Goal: Task Accomplishment & Management: Use online tool/utility

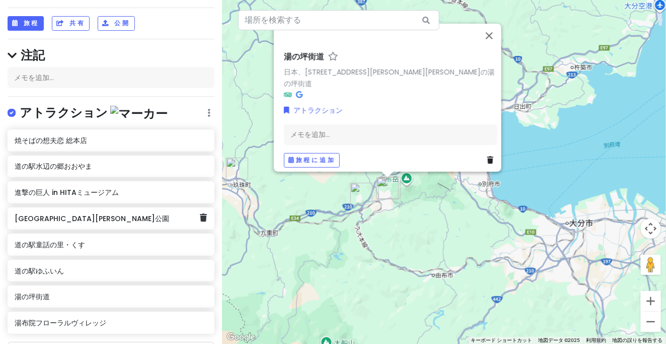
scroll to position [94, 0]
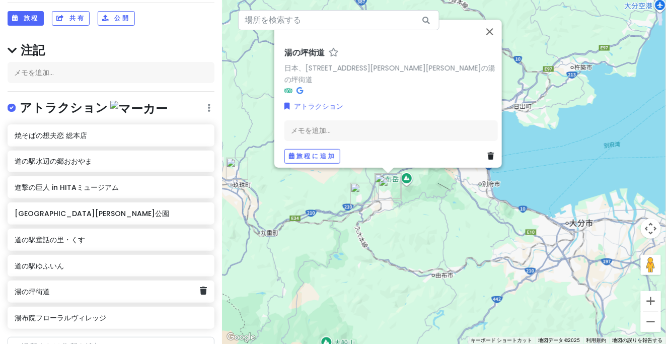
click at [42, 280] on div "湯の坪街道" at bounding box center [111, 291] width 207 height 22
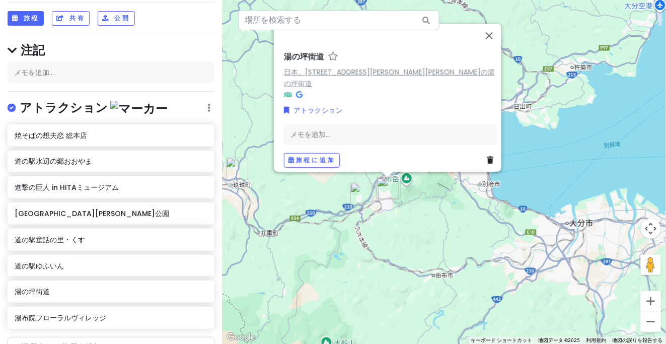
click at [371, 76] on font "日本、[STREET_ADDRESS][PERSON_NAME][PERSON_NAME]の湯の坪街道" at bounding box center [389, 77] width 211 height 22
click at [495, 46] on button "閉じる" at bounding box center [489, 35] width 24 height 24
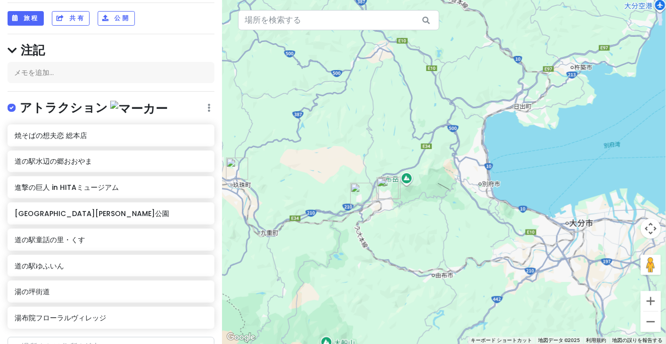
drag, startPoint x: 480, startPoint y: 75, endPoint x: 464, endPoint y: 137, distance: 63.4
click at [456, 137] on div "矢印キーを押して移動します。" at bounding box center [444, 172] width 444 height 344
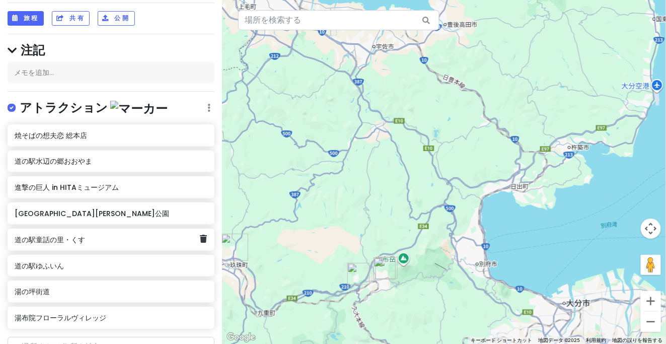
click at [83, 233] on div "道の駅童話の里・くす" at bounding box center [107, 240] width 185 height 14
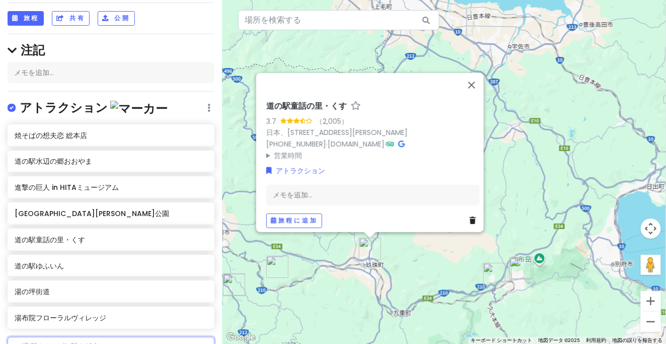
click at [60, 337] on input "text" at bounding box center [111, 347] width 207 height 20
paste input "HOTEL R9 The Yard 上毛"
type input "HOTEL R9 The Yard 上毛"
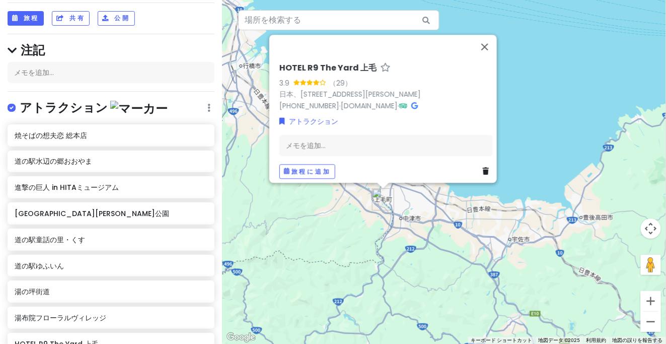
paste input "湯の迫温泉 [PERSON_NAME]"
type input "湯の迫温泉 [PERSON_NAME]"
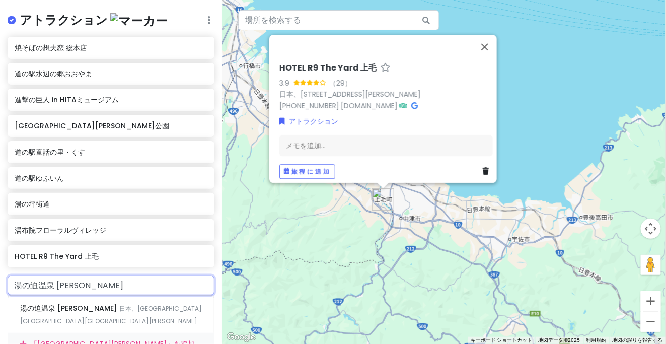
scroll to position [188, 0]
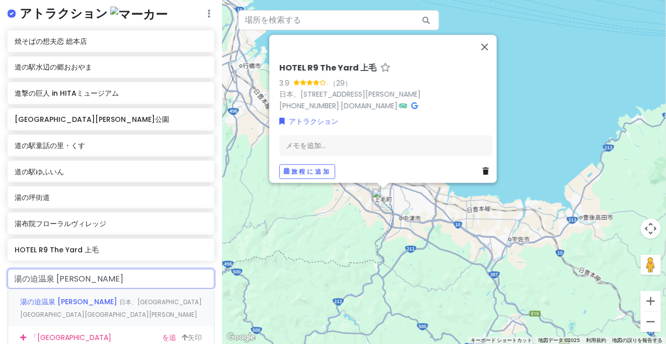
click at [66, 296] on font "湯の迫温泉 [PERSON_NAME]" at bounding box center [68, 301] width 97 height 10
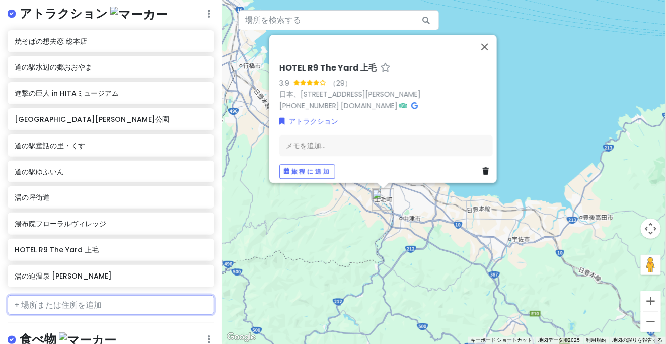
scroll to position [214, 0]
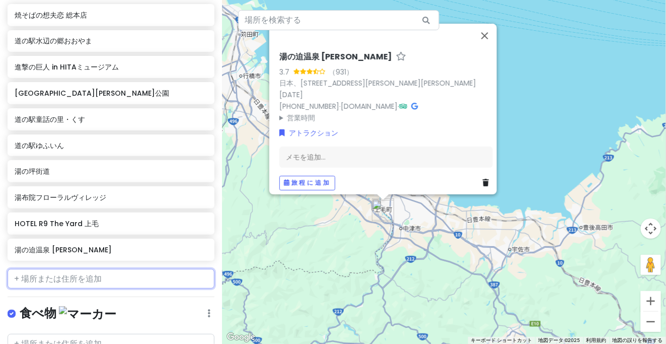
click at [66, 269] on input "text" at bounding box center [111, 279] width 207 height 20
paste input "豊後[PERSON_NAME][GEOGRAPHIC_DATA]"
type input "豊後[PERSON_NAME][GEOGRAPHIC_DATA]"
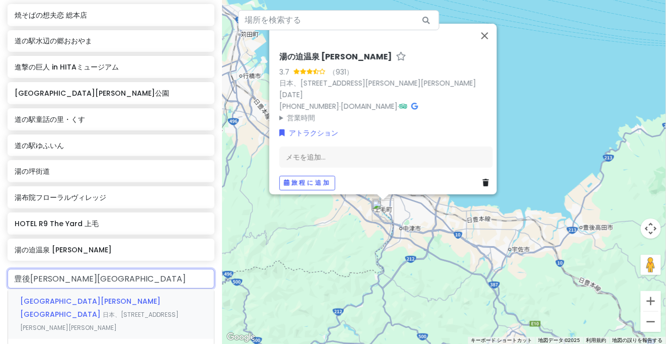
click at [73, 296] on font "[GEOGRAPHIC_DATA][PERSON_NAME][GEOGRAPHIC_DATA]" at bounding box center [90, 307] width 140 height 23
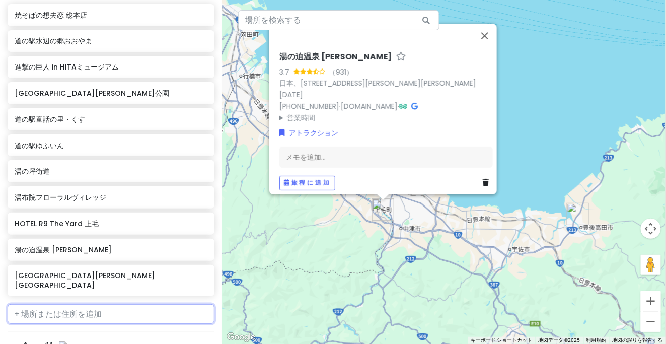
scroll to position [240, 0]
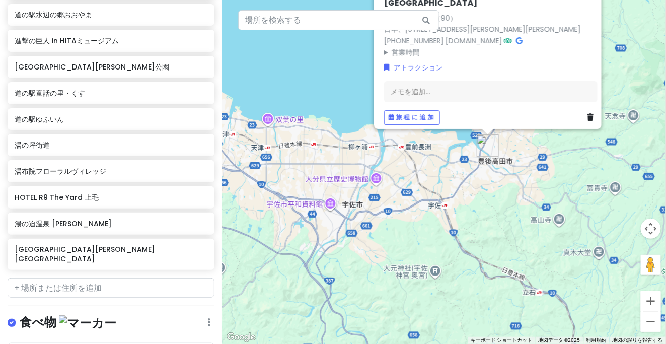
click at [497, 220] on div "[GEOGRAPHIC_DATA][PERSON_NAME][STREET_ADDRESS] （90） 日本、[STREET_ADDRESS][PERSON_…" at bounding box center [444, 172] width 444 height 344
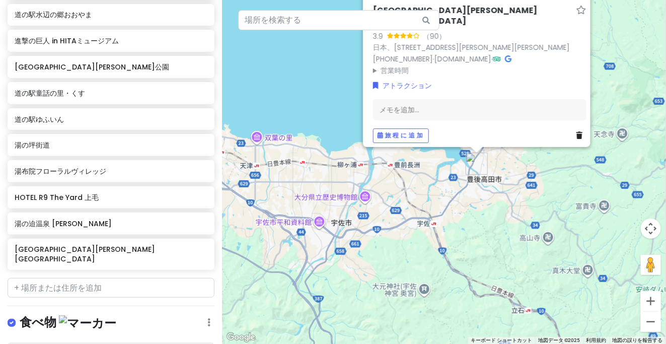
drag, startPoint x: 489, startPoint y: 226, endPoint x: 478, endPoint y: 244, distance: 20.8
click at [474, 252] on div "[GEOGRAPHIC_DATA][PERSON_NAME][STREET_ADDRESS] （90） 日本、[STREET_ADDRESS][PERSON_…" at bounding box center [444, 172] width 444 height 344
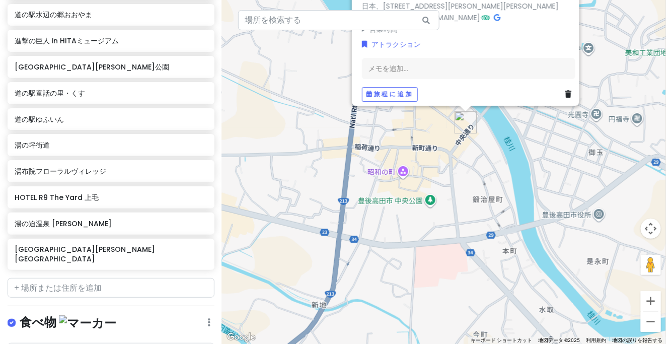
drag, startPoint x: 440, startPoint y: 145, endPoint x: 474, endPoint y: 180, distance: 48.8
click at [474, 180] on div "[GEOGRAPHIC_DATA][PERSON_NAME][STREET_ADDRESS] （90） 日本、[STREET_ADDRESS][PERSON_…" at bounding box center [444, 172] width 444 height 344
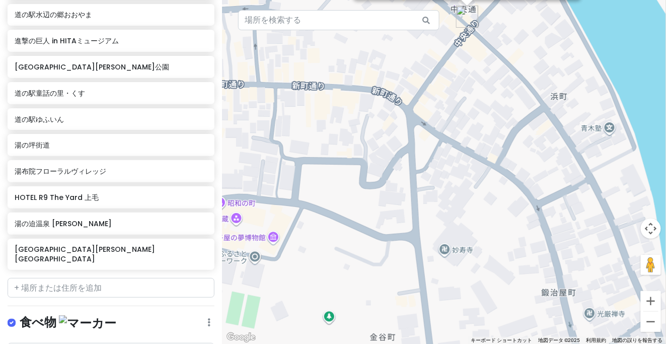
drag, startPoint x: 392, startPoint y: 222, endPoint x: 552, endPoint y: 215, distance: 160.2
click at [552, 215] on div "[GEOGRAPHIC_DATA][PERSON_NAME][STREET_ADDRESS] （90） 日本、[STREET_ADDRESS][PERSON_…" at bounding box center [444, 172] width 444 height 344
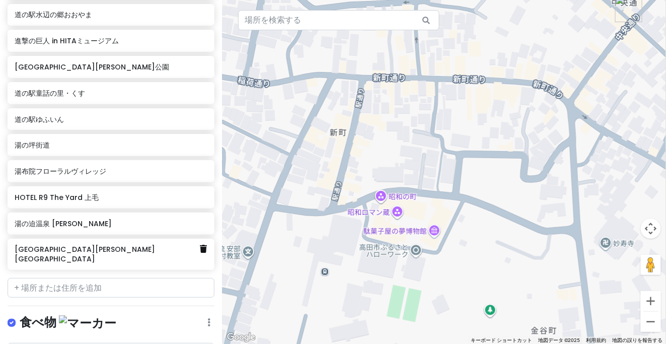
click at [200, 243] on link at bounding box center [203, 249] width 7 height 13
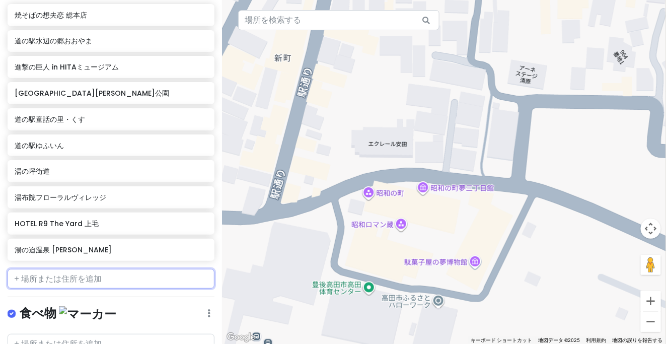
click at [77, 269] on input "text" at bounding box center [111, 279] width 207 height 20
paste input "昭和の町"
type input "昭和の町"
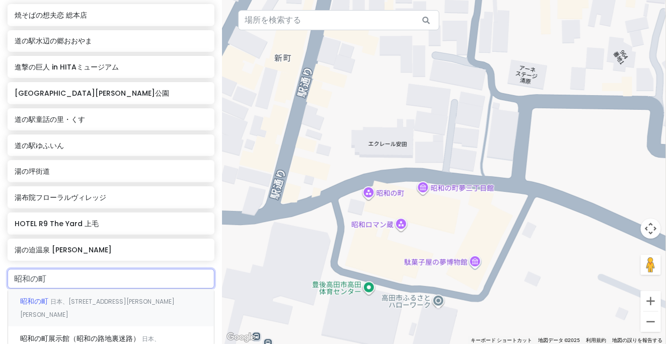
click at [56, 297] on font "日本、[STREET_ADDRESS][PERSON_NAME][PERSON_NAME]" at bounding box center [97, 308] width 155 height 22
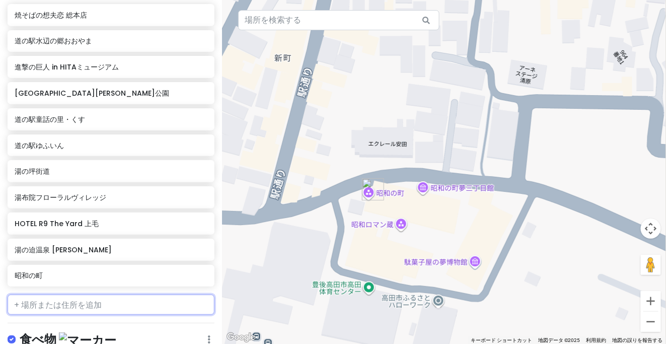
scroll to position [240, 0]
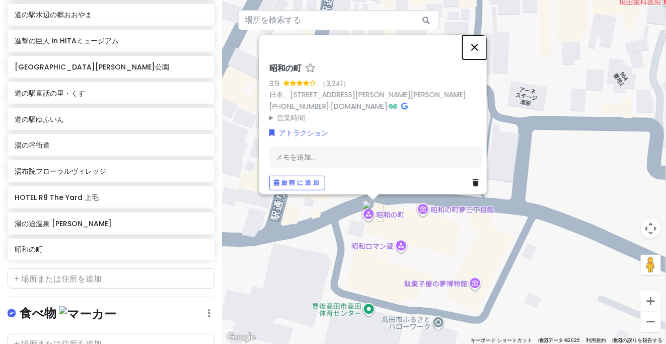
click at [485, 44] on button "閉じる" at bounding box center [475, 47] width 24 height 24
